Goal: Information Seeking & Learning: Learn about a topic

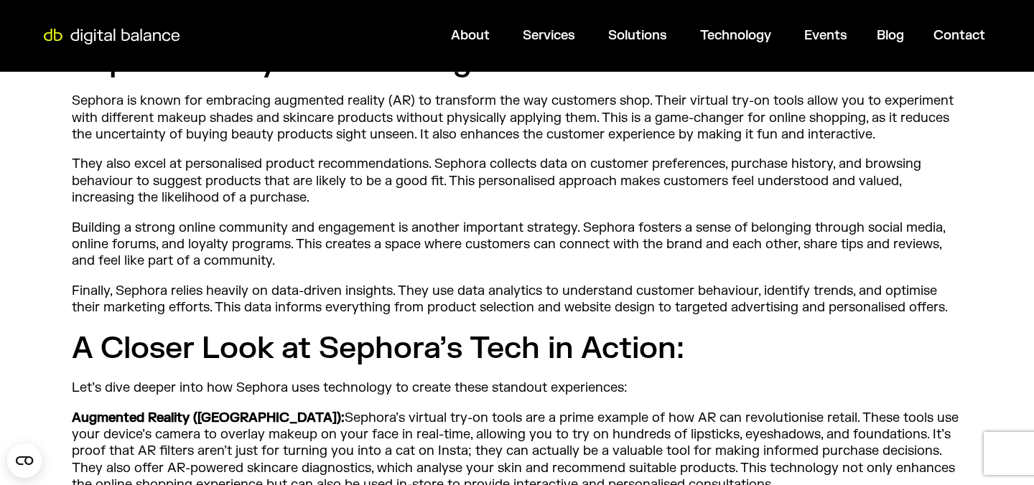
scroll to position [667, 0]
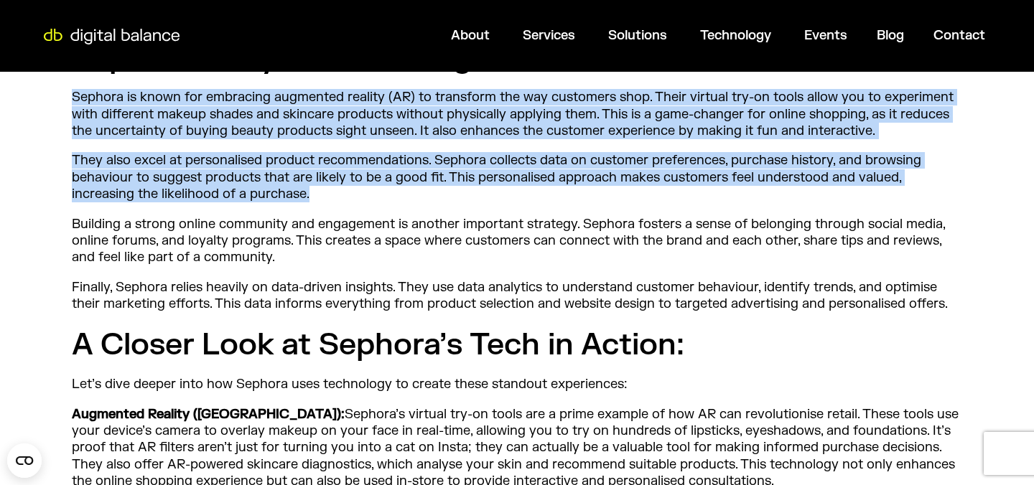
drag, startPoint x: 75, startPoint y: 135, endPoint x: 701, endPoint y: 229, distance: 633.2
copy div "Sephora is known for embracing augmented reality (AR) to transform the way cust…"
click at [572, 203] on p "They also excel at personalised product recommendations. Sephora collects data …" at bounding box center [517, 177] width 890 height 50
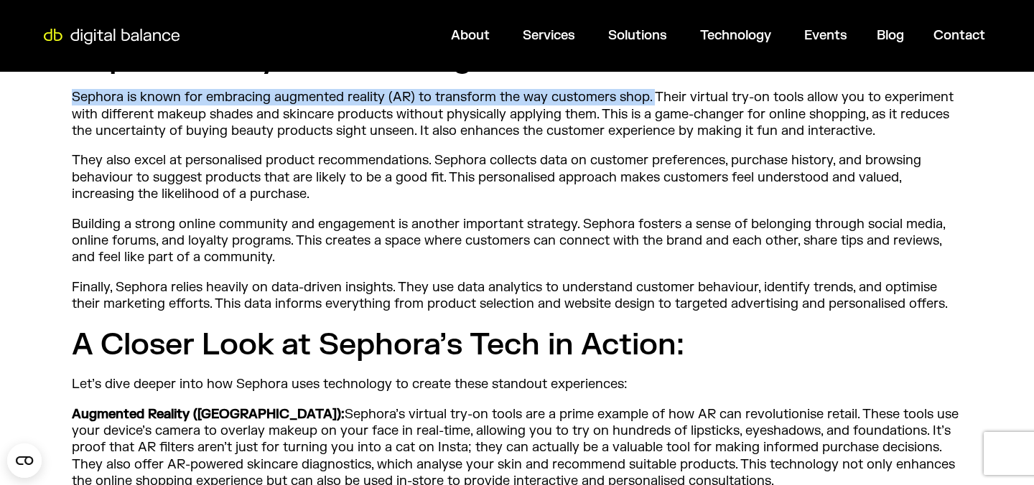
drag, startPoint x: 72, startPoint y: 132, endPoint x: 653, endPoint y: 131, distance: 580.9
click at [653, 133] on p "Sephora is known for embracing augmented reality (AR) to transform the way cust…" at bounding box center [517, 114] width 890 height 50
copy p "Sephora is known for embracing augmented reality (AR) to transform the way cust…"
click at [633, 78] on h2 "Sephora’s Key Tech Strategies:" at bounding box center [517, 58] width 890 height 39
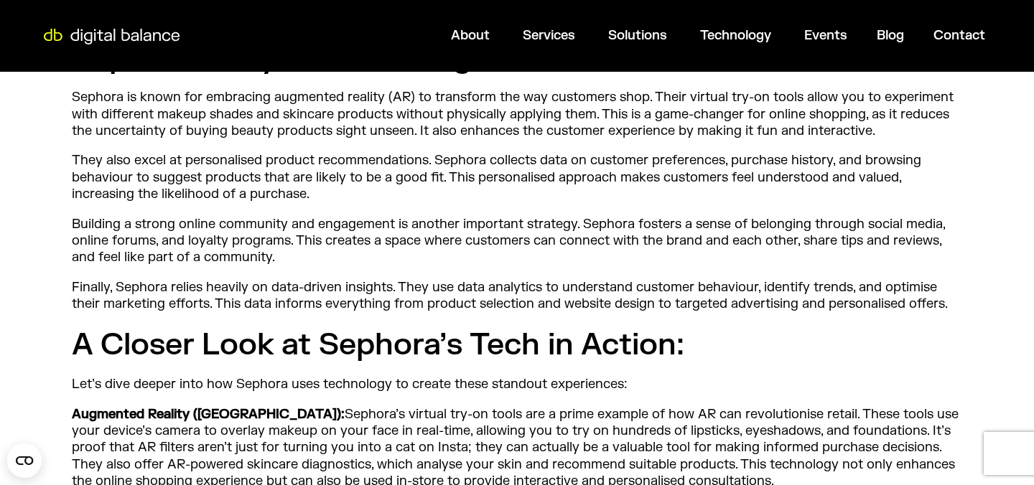
click at [689, 196] on p "They also excel at personalised product recommendations. Sephora collects data …" at bounding box center [517, 177] width 890 height 50
copy p "preferences"
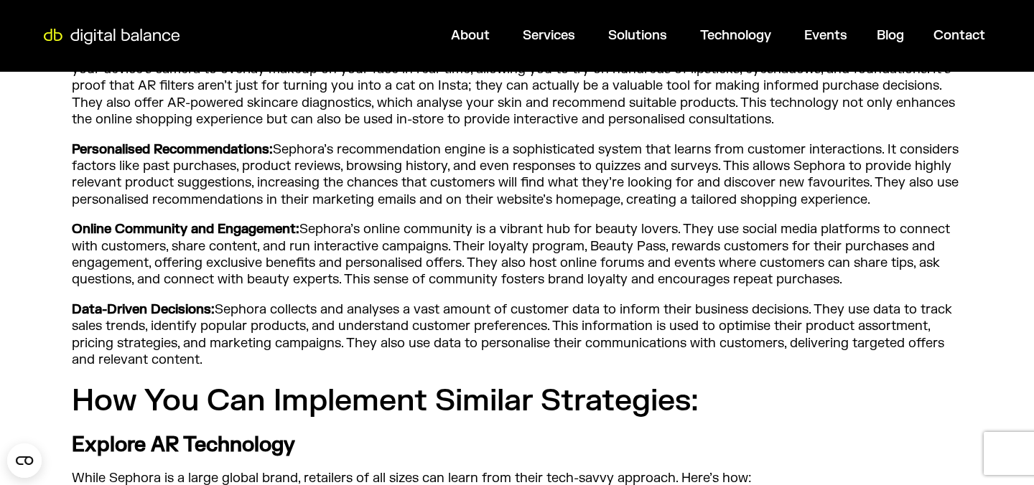
scroll to position [1032, 0]
